Goal: Transaction & Acquisition: Obtain resource

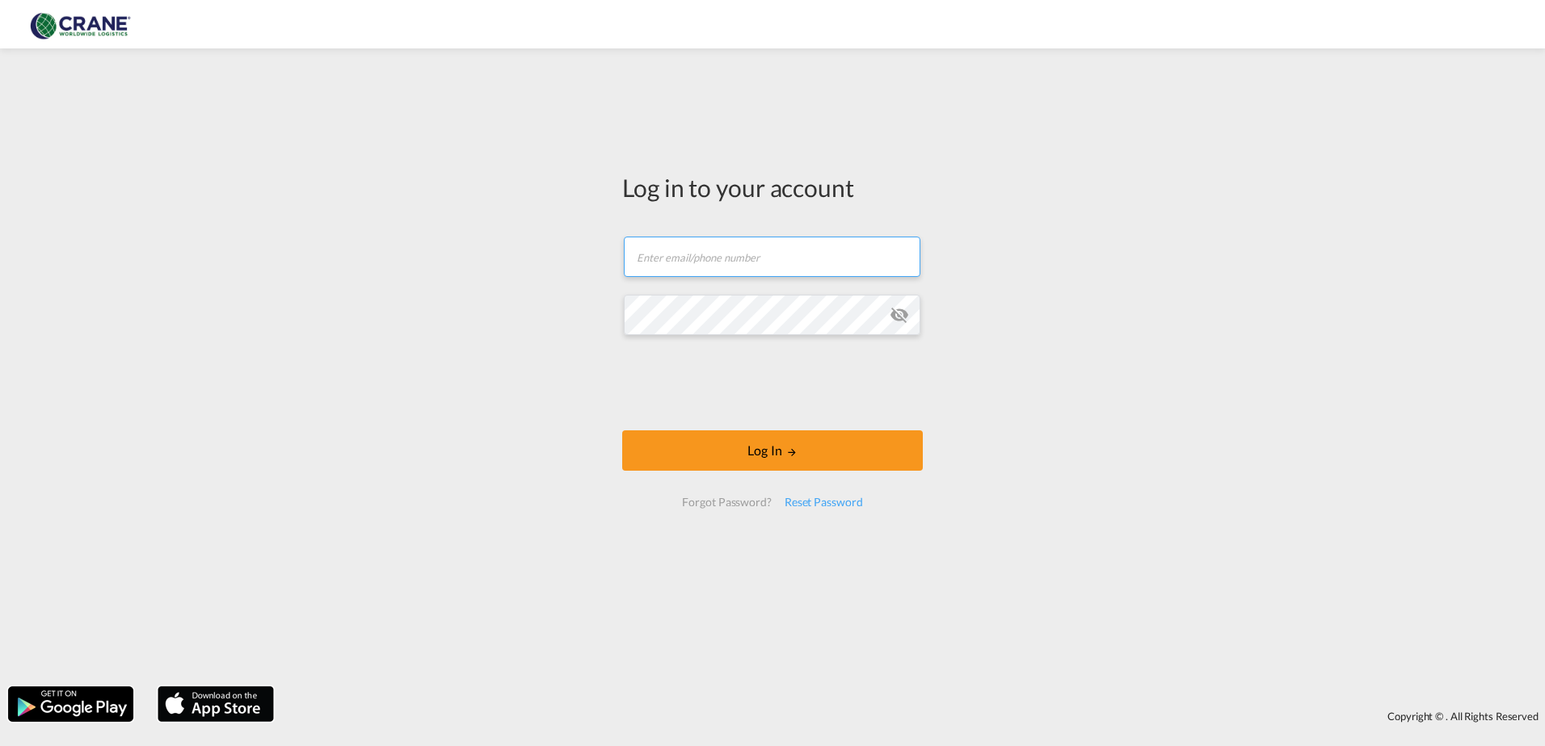
type input "[PERSON_NAME][EMAIL_ADDRESS][DOMAIN_NAME]"
drag, startPoint x: 0, startPoint y: 0, endPoint x: 768, endPoint y: 415, distance: 873.3
click at [768, 415] on div at bounding box center [773, 384] width 246 height 67
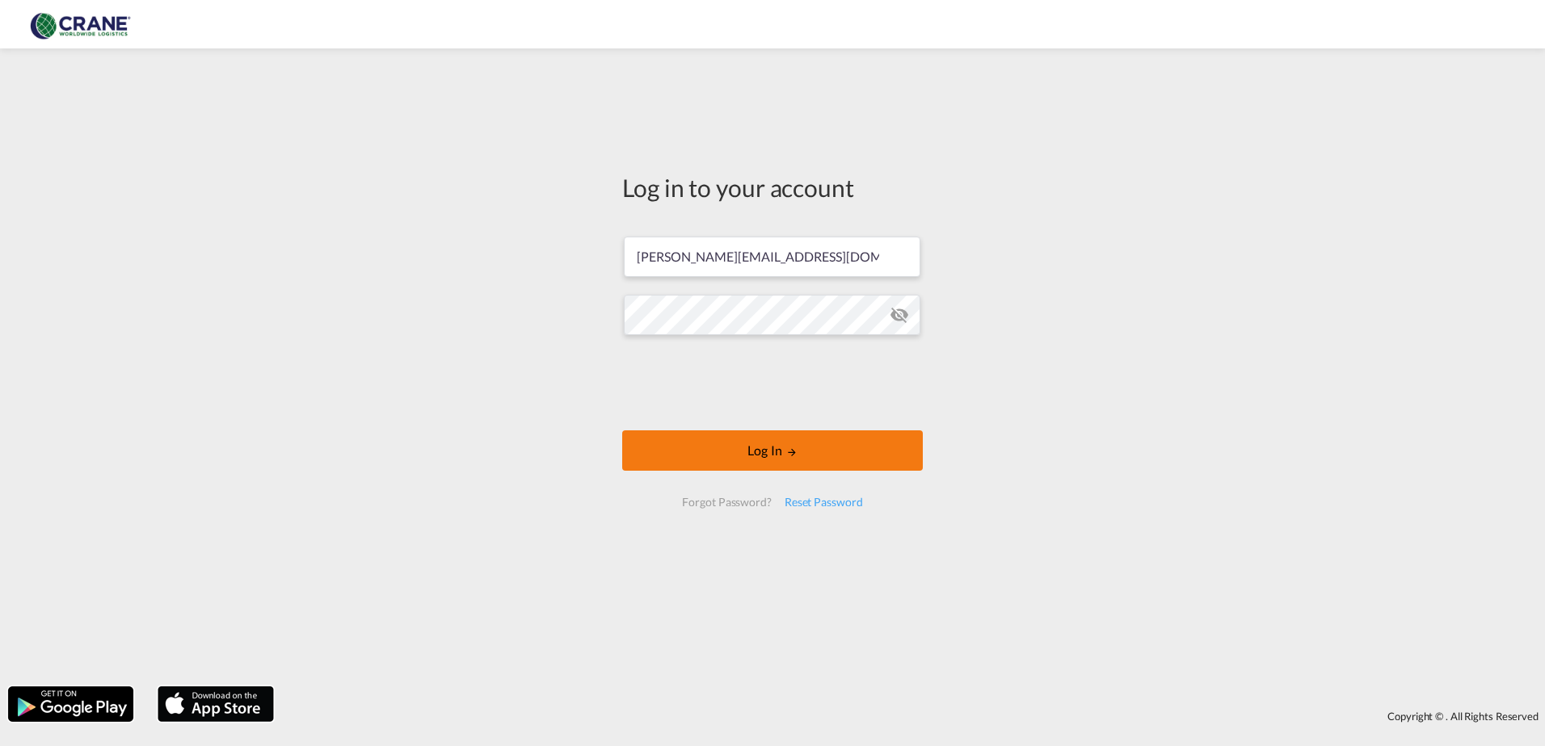
click at [769, 450] on button "Log In" at bounding box center [772, 451] width 301 height 40
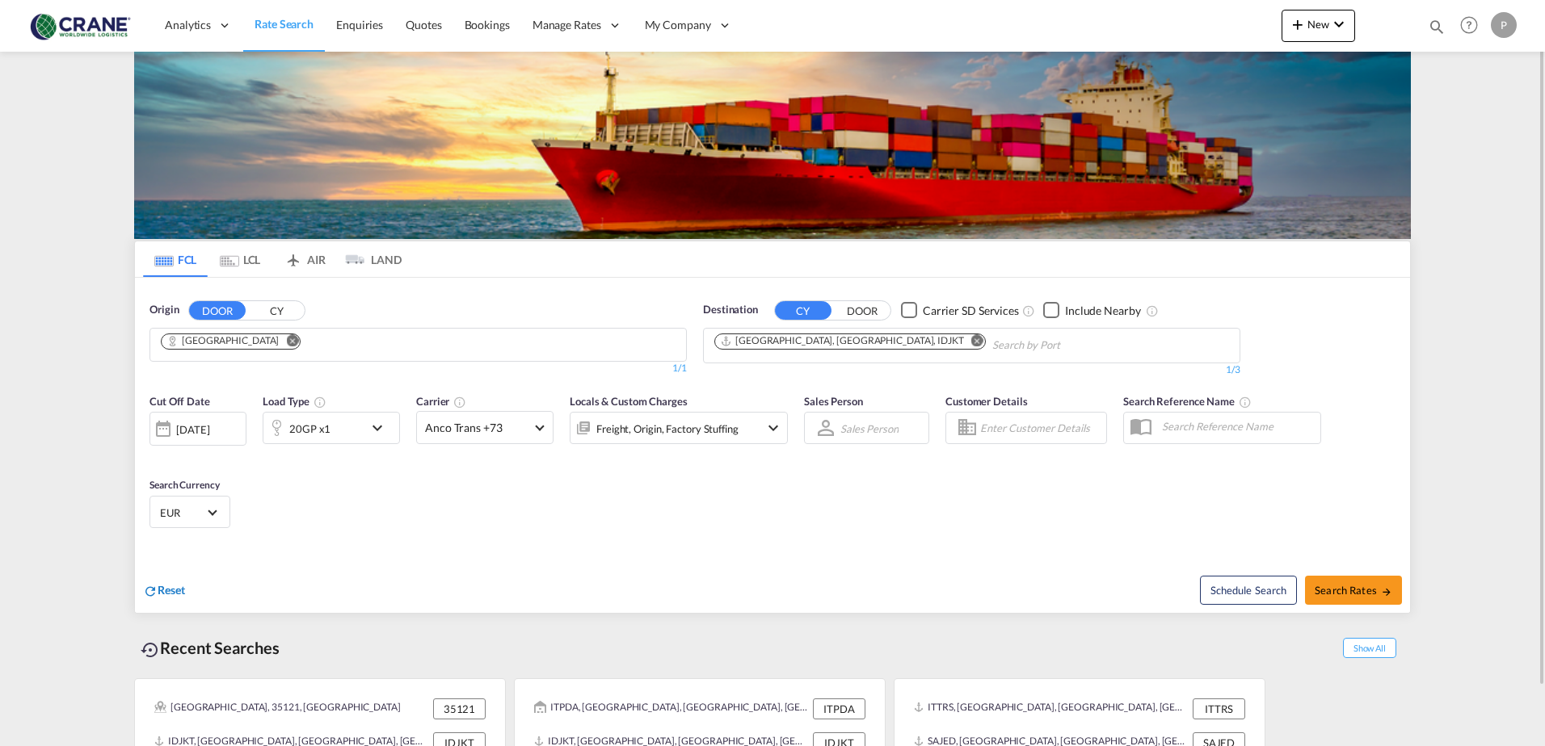
click at [170, 592] on span "Reset" at bounding box center [171, 590] width 27 height 14
click at [208, 347] on input "Chips input." at bounding box center [237, 346] width 153 height 26
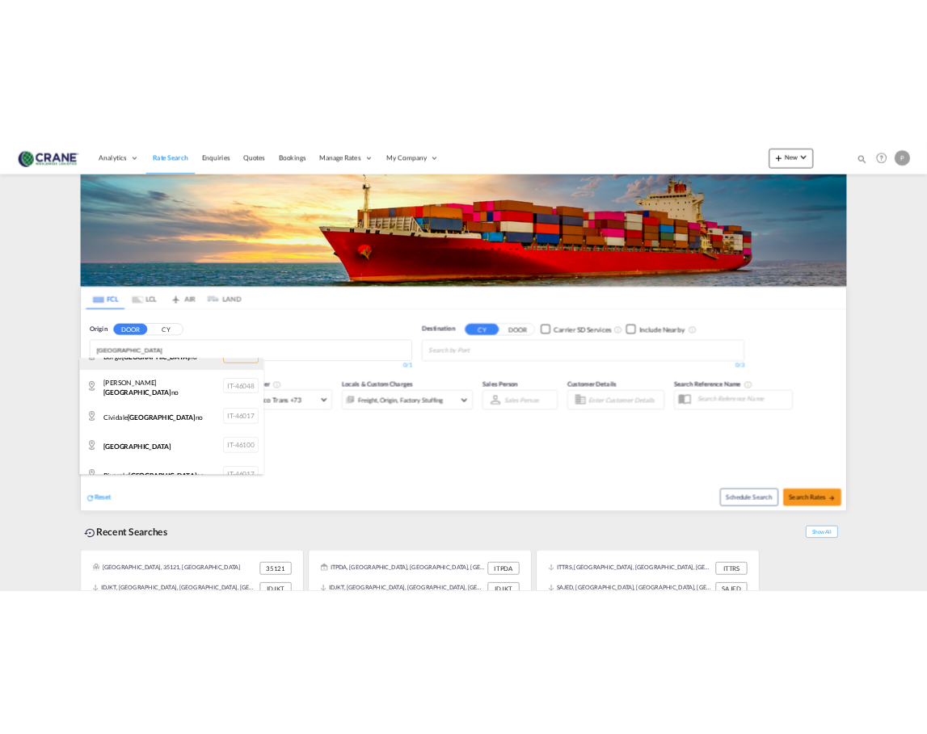
scroll to position [162, 0]
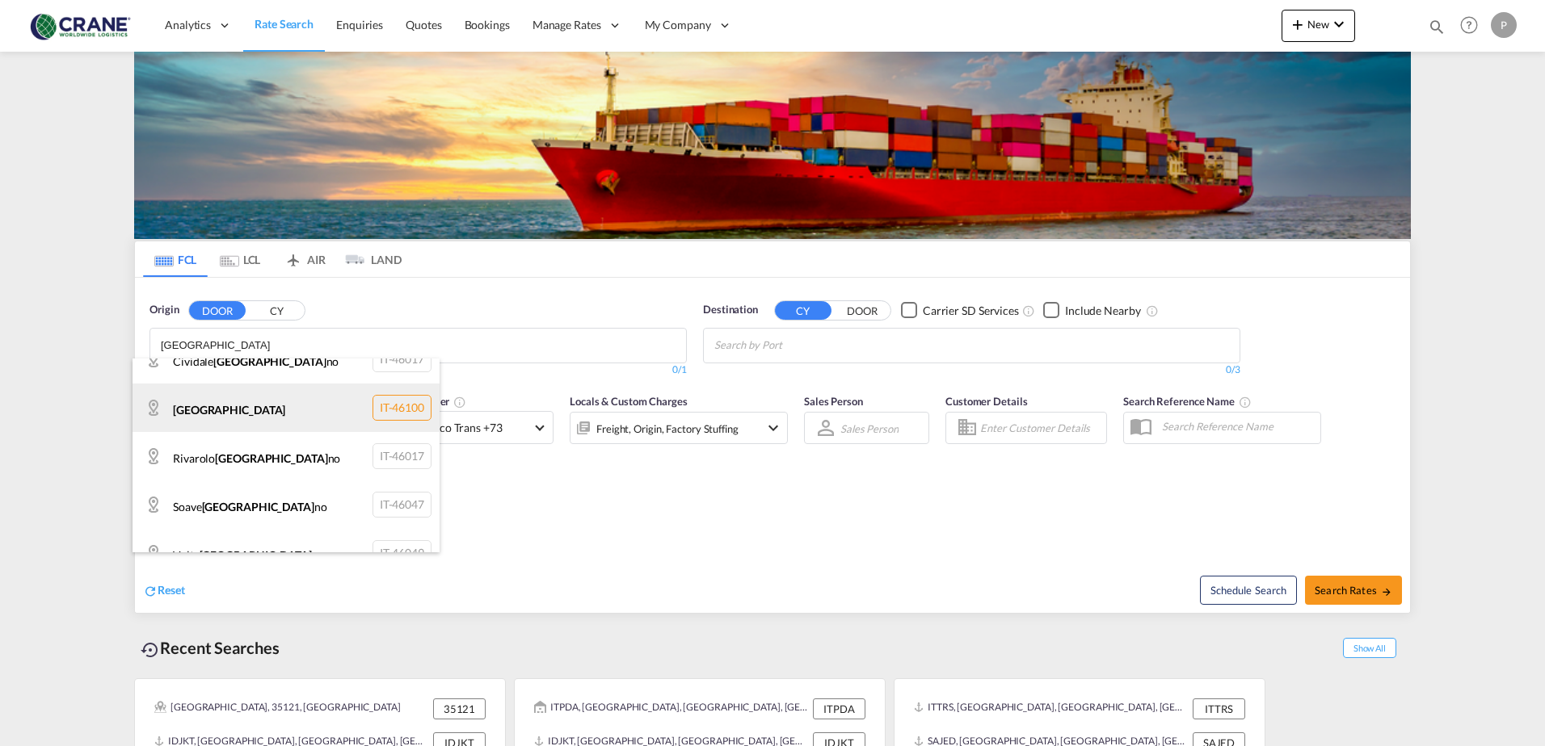
type input "[GEOGRAPHIC_DATA]"
click at [231, 414] on div "[GEOGRAPHIC_DATA] IT-46100" at bounding box center [285, 408] width 307 height 48
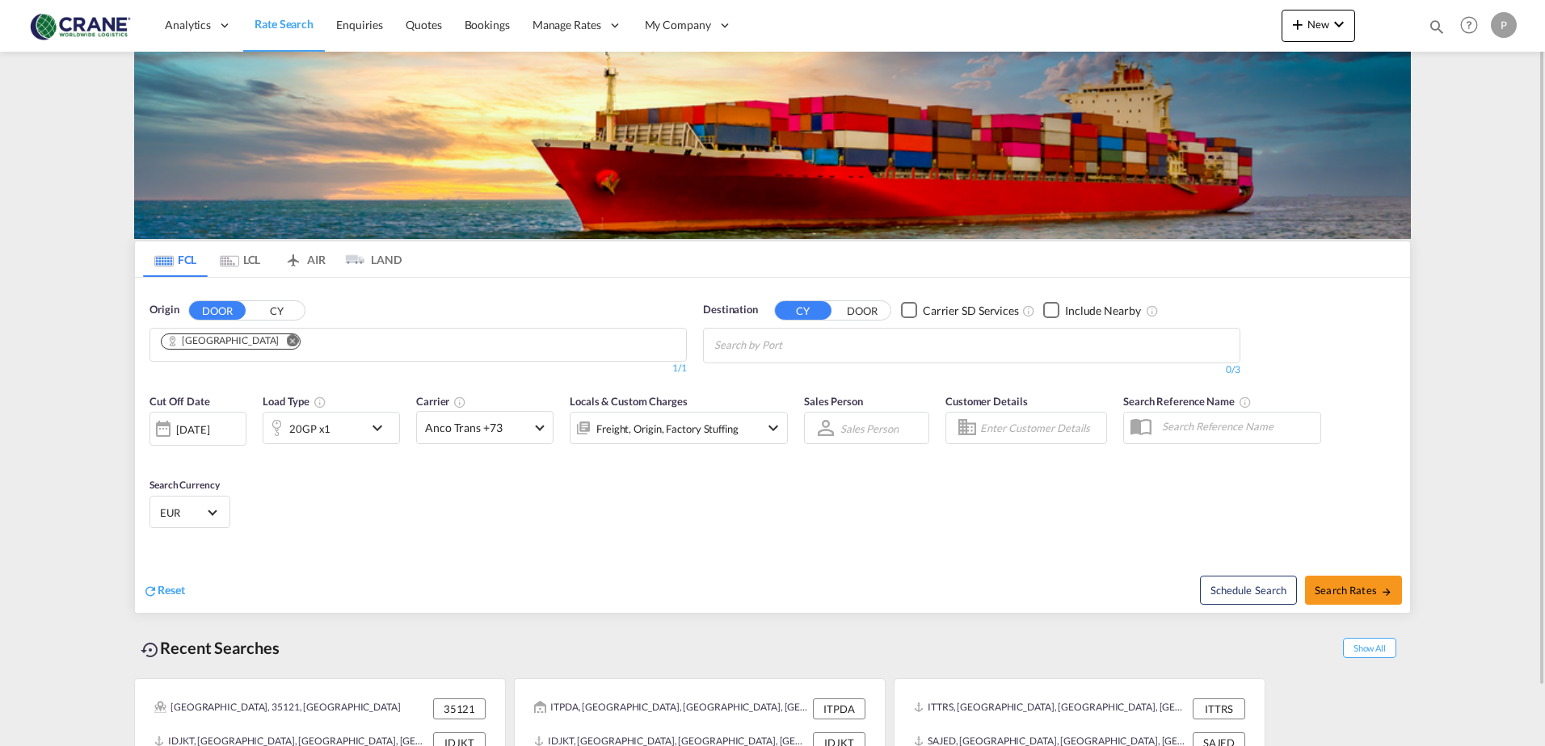
click at [784, 352] on input "Chips input." at bounding box center [790, 346] width 153 height 26
type input "[GEOGRAPHIC_DATA]"
click at [773, 371] on div "[GEOGRAPHIC_DATA] [GEOGRAPHIC_DATA] IDSUB" at bounding box center [839, 383] width 307 height 48
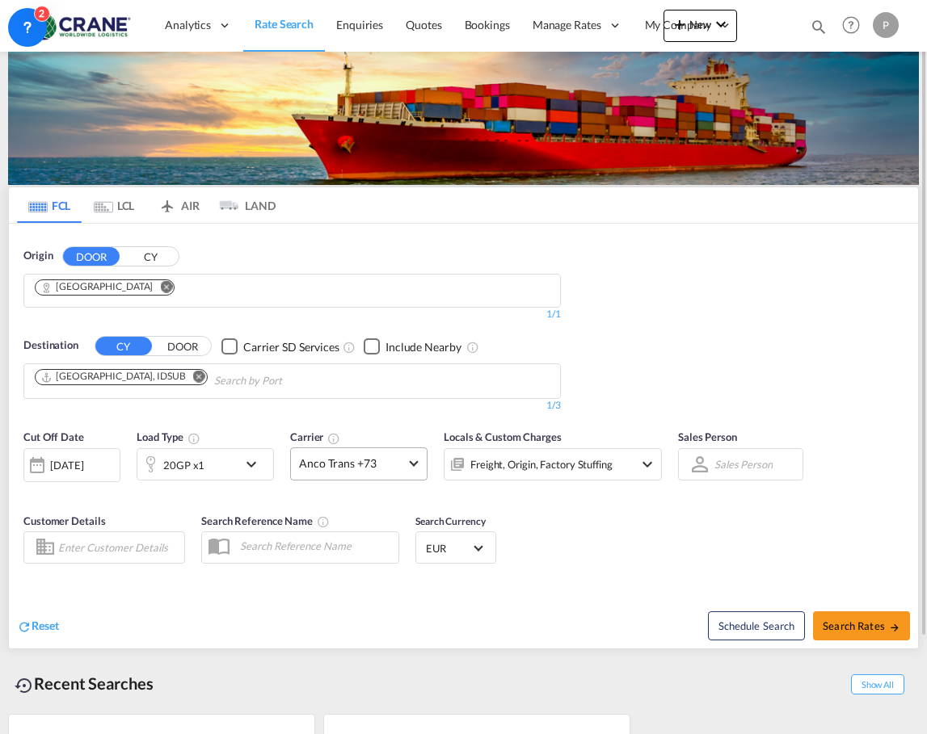
click at [333, 477] on md-select-value "Anco Trans +73" at bounding box center [359, 464] width 136 height 32
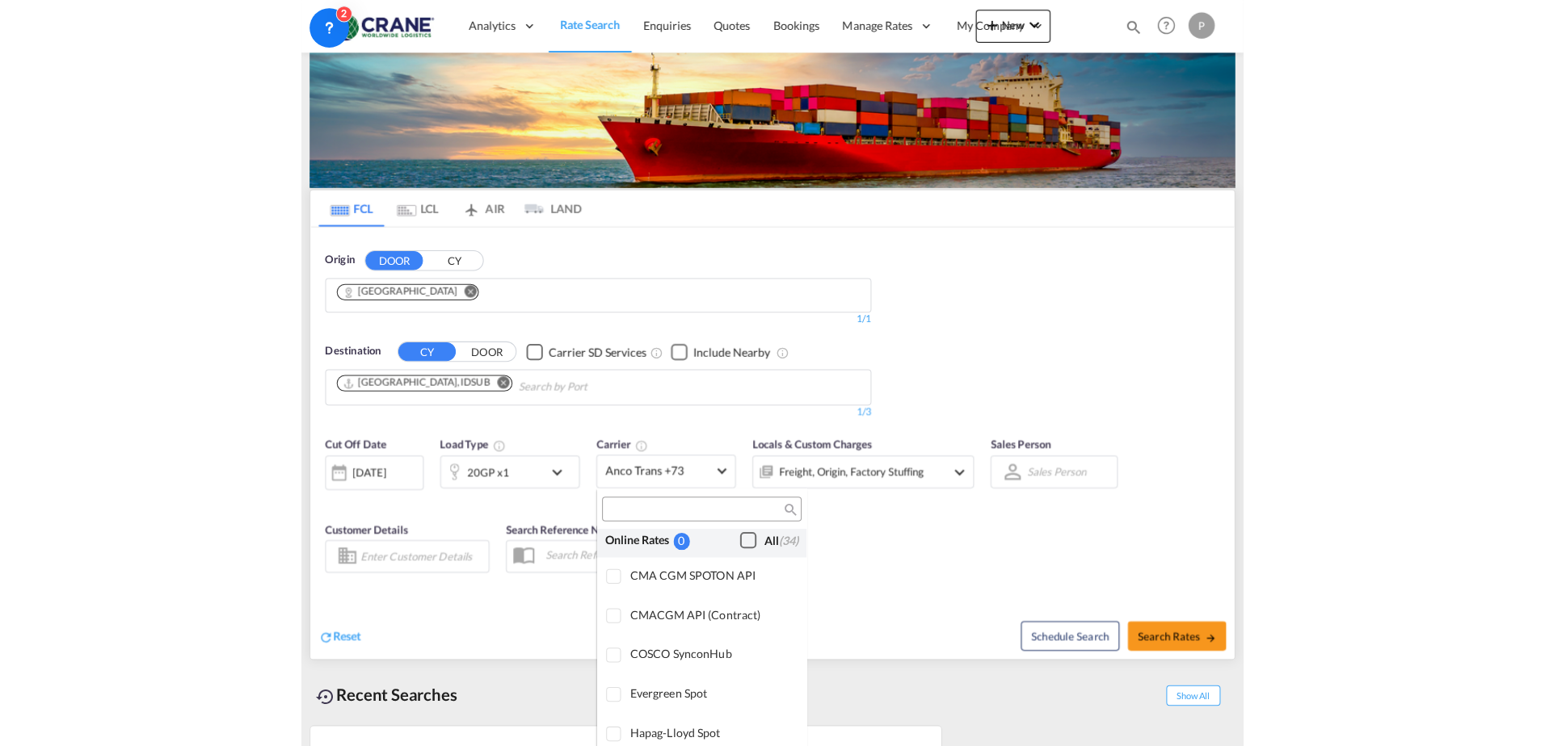
scroll to position [0, 0]
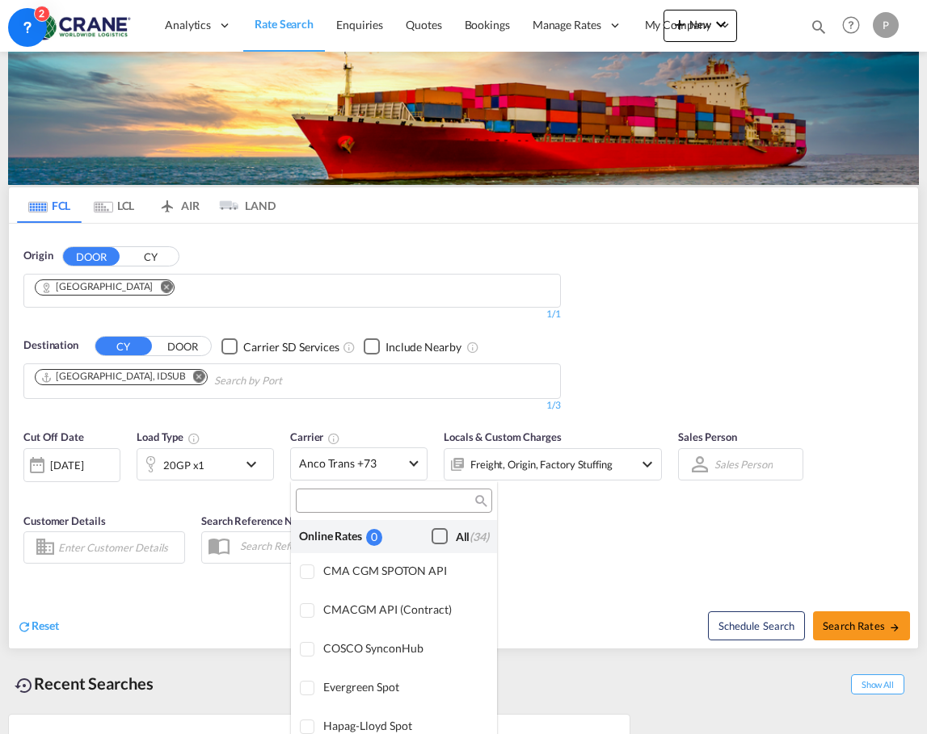
click at [431, 543] on div "Checkbox No Ink" at bounding box center [439, 536] width 16 height 16
click at [683, 549] on md-backdrop at bounding box center [463, 367] width 927 height 734
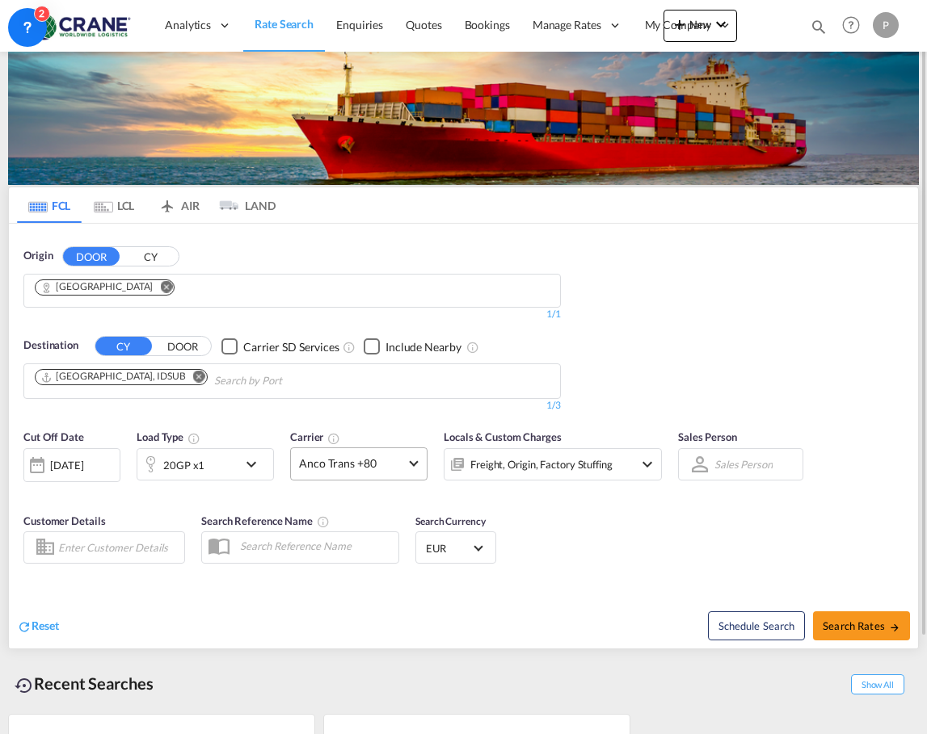
click at [385, 477] on md-select-value "Anco Trans +80" at bounding box center [359, 464] width 136 height 32
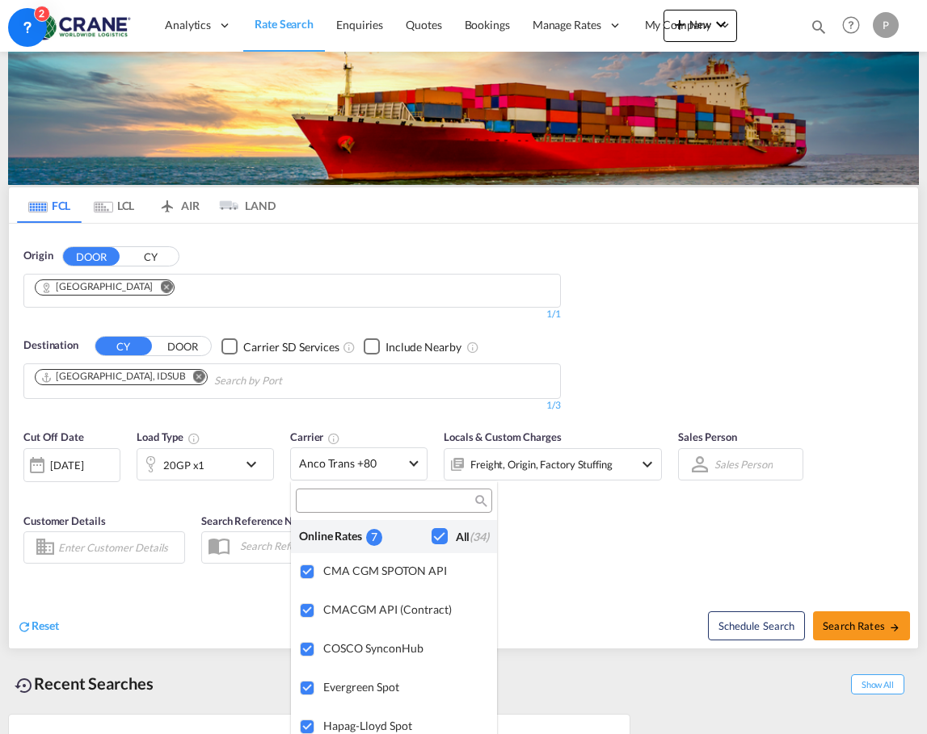
click at [857, 623] on md-backdrop at bounding box center [463, 367] width 927 height 734
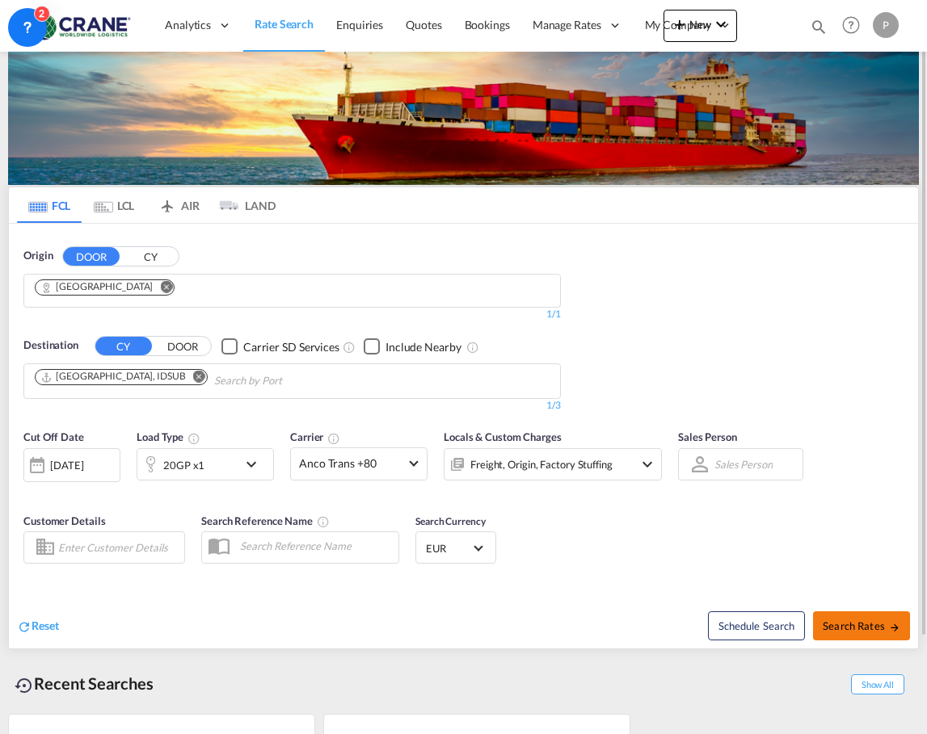
click at [857, 623] on span "Search Rates" at bounding box center [861, 626] width 78 height 13
type input "[GEOGRAPHIC_DATA] to IDSUB / [DATE]"
